Goal: Task Accomplishment & Management: Use online tool/utility

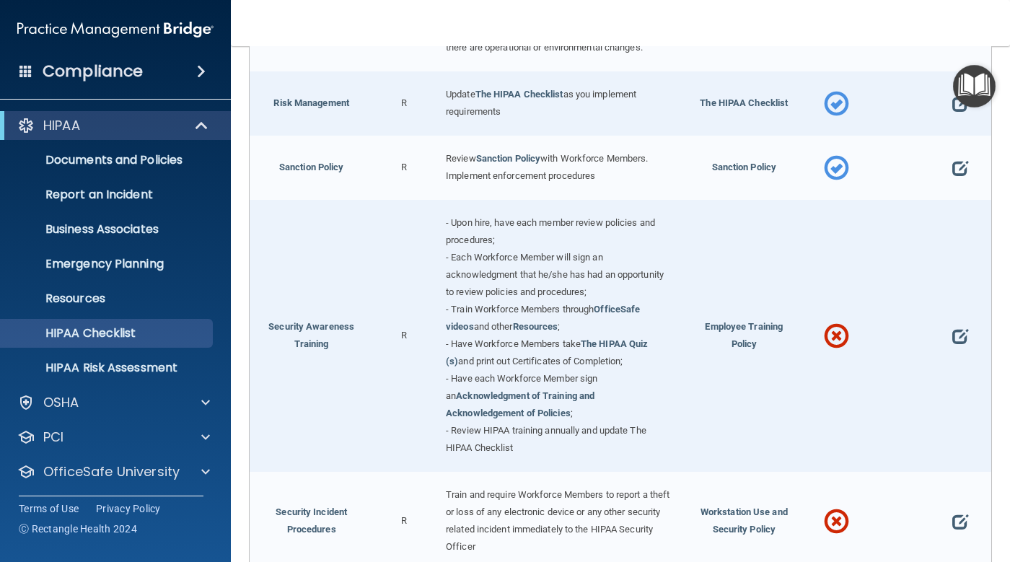
scroll to position [1010, 0]
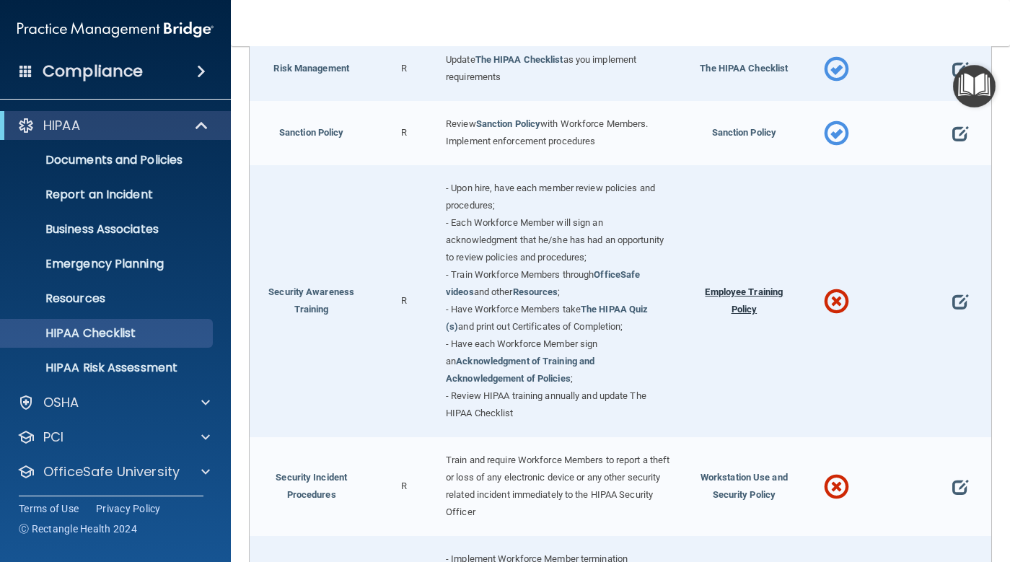
click at [744, 290] on span "Employee Training Policy" at bounding box center [744, 300] width 78 height 28
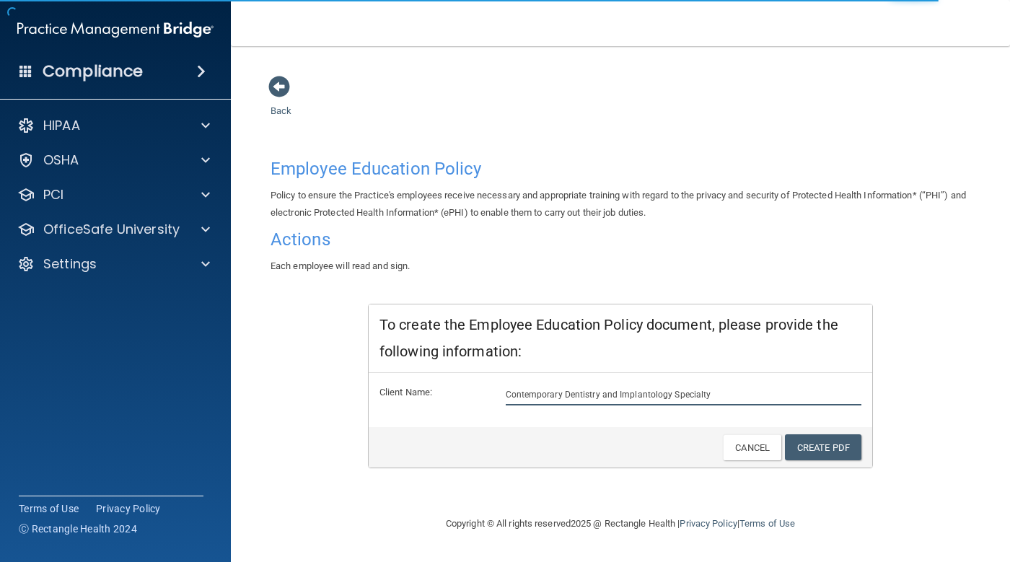
drag, startPoint x: 720, startPoint y: 388, endPoint x: 674, endPoint y: 390, distance: 46.2
click at [674, 390] on input "Contemporary Dentistry and Implantology Specialty" at bounding box center [684, 395] width 356 height 22
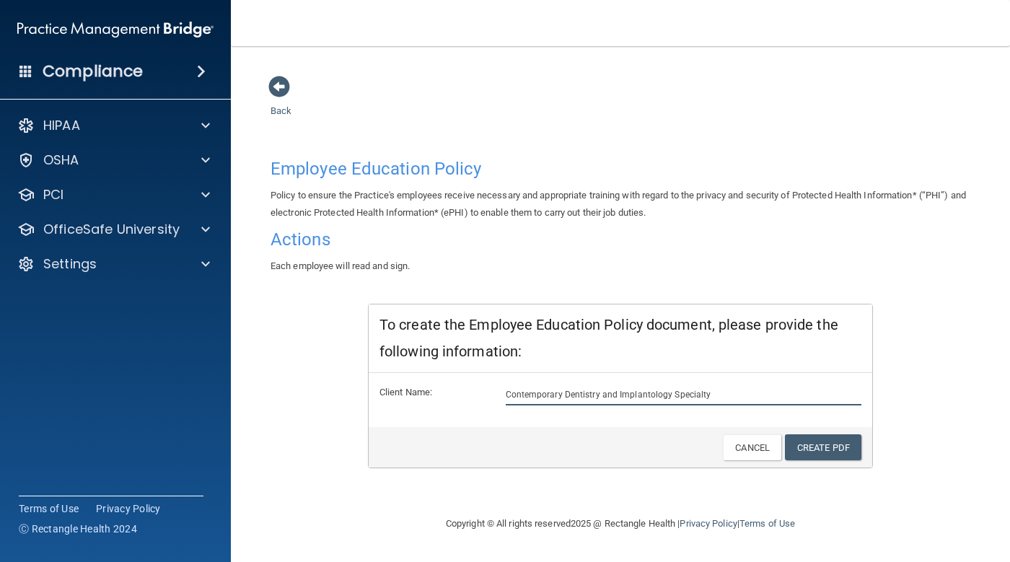
drag, startPoint x: 669, startPoint y: 395, endPoint x: 726, endPoint y: 398, distance: 57.0
click at [726, 398] on input "Contemporary Dentistry and Implantology Specialty" at bounding box center [684, 395] width 356 height 22
type input "Contemporary Dentistry and Implantology"
click at [811, 454] on link "Create PDF" at bounding box center [823, 447] width 76 height 27
click at [274, 97] on span at bounding box center [279, 87] width 22 height 22
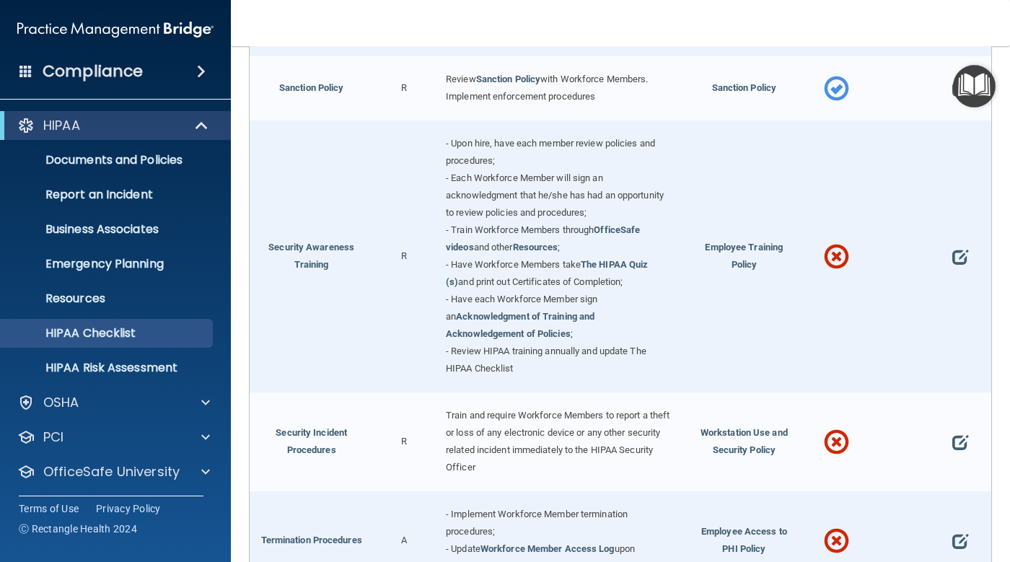
scroll to position [1010, 0]
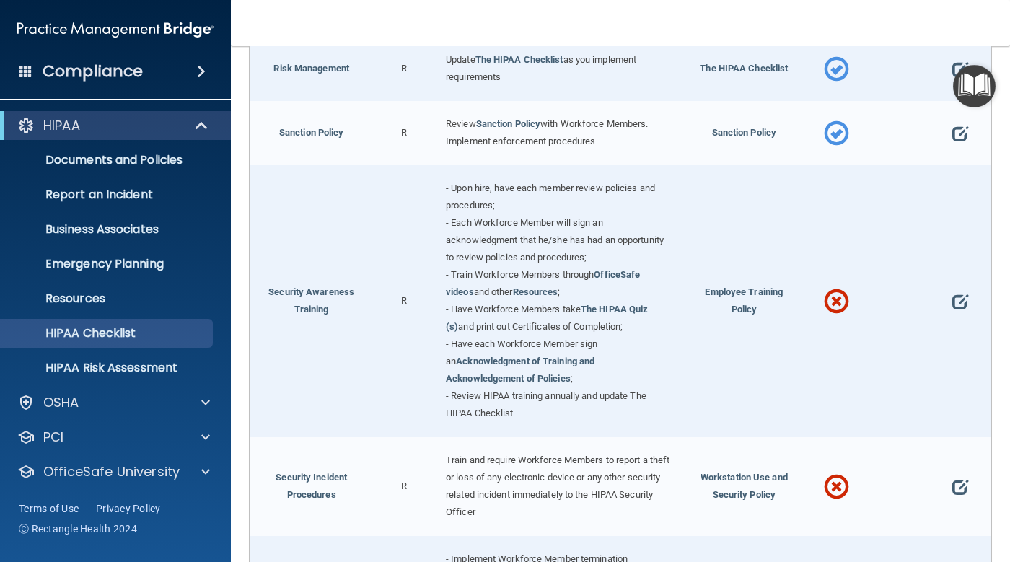
click at [569, 390] on span "- Review HIPAA training annually and update The HIPAA Checklist" at bounding box center [546, 404] width 200 height 28
click at [632, 304] on link "The HIPAA Quiz (s)" at bounding box center [547, 318] width 202 height 28
